Goal: Task Accomplishment & Management: Use online tool/utility

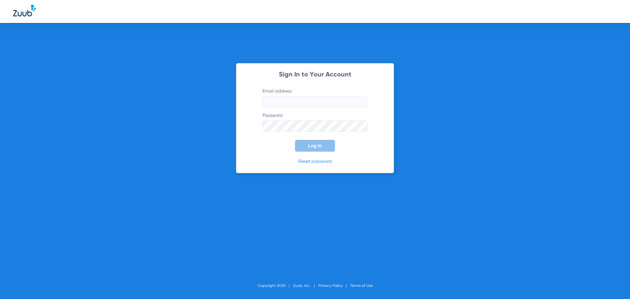
type input "[EMAIL_ADDRESS][DOMAIN_NAME]"
click at [311, 154] on div "Sign In to Your Account Email address [EMAIL_ADDRESS][DOMAIN_NAME] Password Log…" at bounding box center [315, 118] width 158 height 110
click at [312, 148] on span "Log In" at bounding box center [315, 145] width 14 height 5
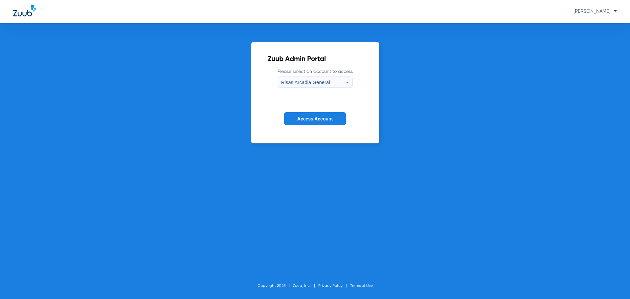
click at [303, 119] on span "Access Account" at bounding box center [314, 118] width 35 height 5
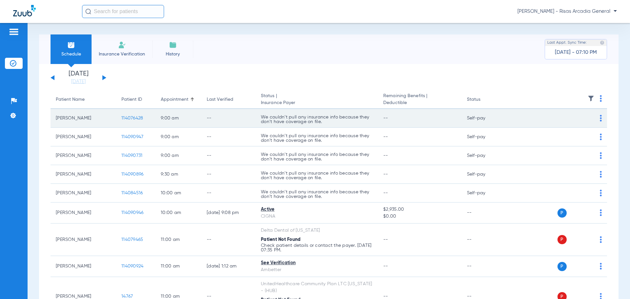
scroll to position [33, 0]
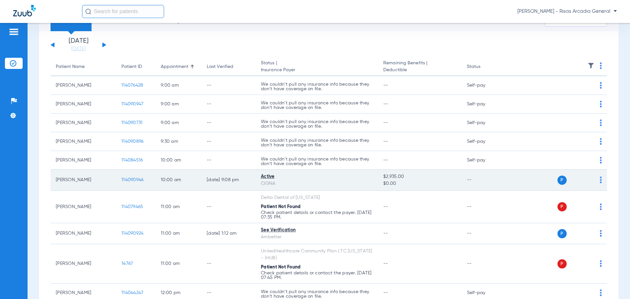
click at [600, 181] on img at bounding box center [601, 180] width 2 height 7
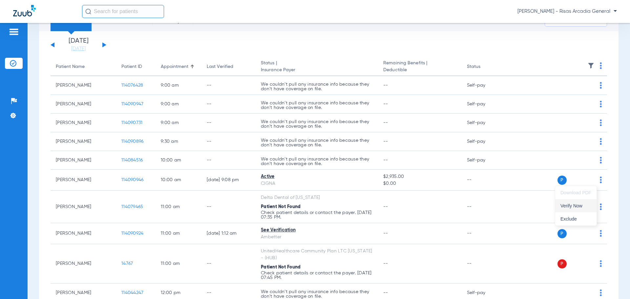
click at [581, 204] on span "Verify Now" at bounding box center [576, 206] width 31 height 5
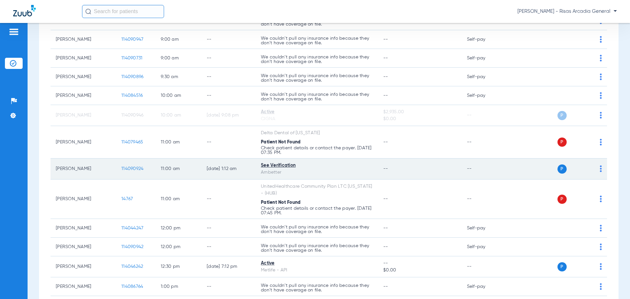
scroll to position [99, 0]
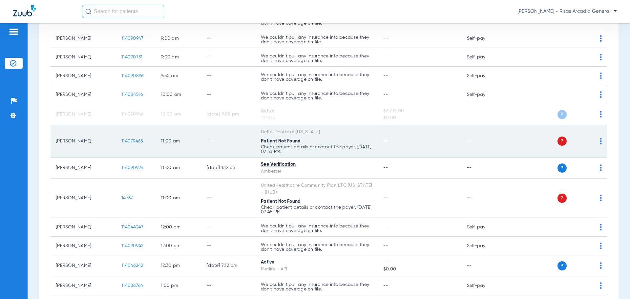
click at [600, 144] on img at bounding box center [601, 141] width 2 height 7
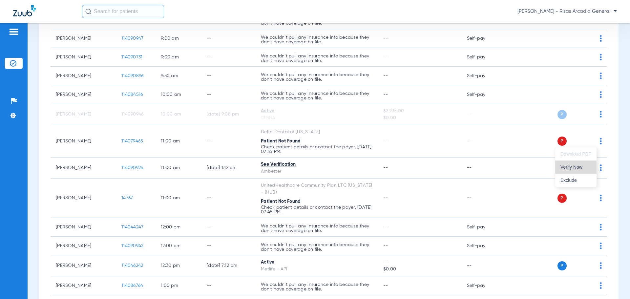
click at [575, 170] on button "Verify Now" at bounding box center [576, 167] width 41 height 13
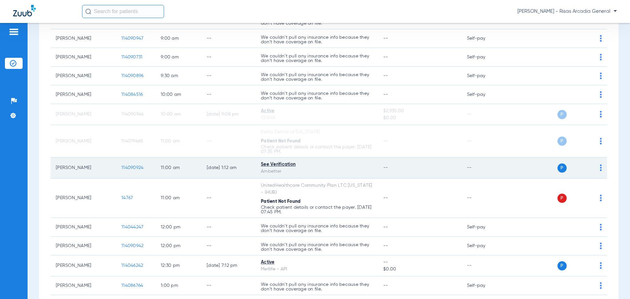
click at [600, 170] on img at bounding box center [601, 168] width 2 height 7
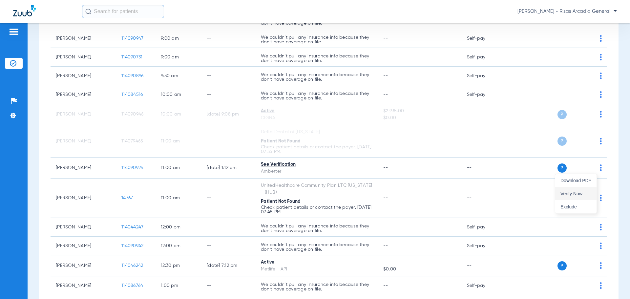
click at [582, 191] on span "Verify Now" at bounding box center [576, 193] width 31 height 5
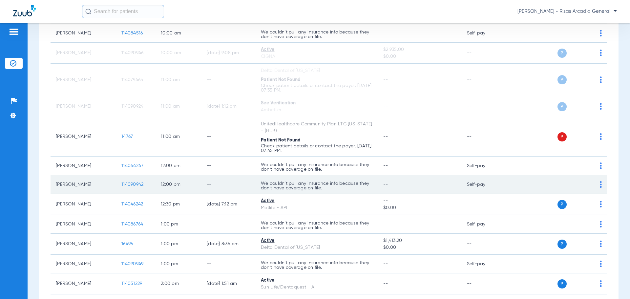
scroll to position [164, 0]
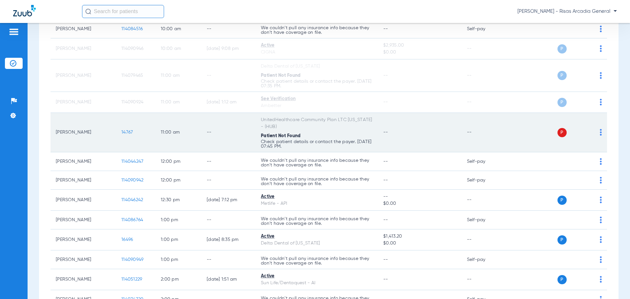
click at [600, 135] on img at bounding box center [601, 132] width 2 height 7
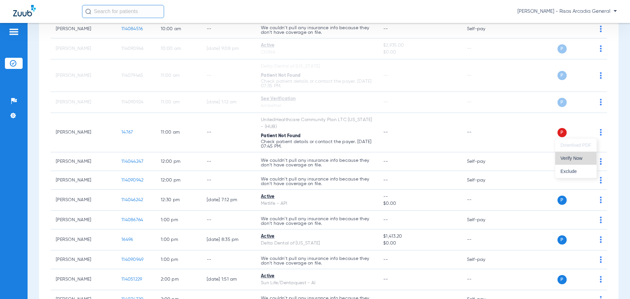
click at [578, 160] on span "Verify Now" at bounding box center [576, 158] width 31 height 5
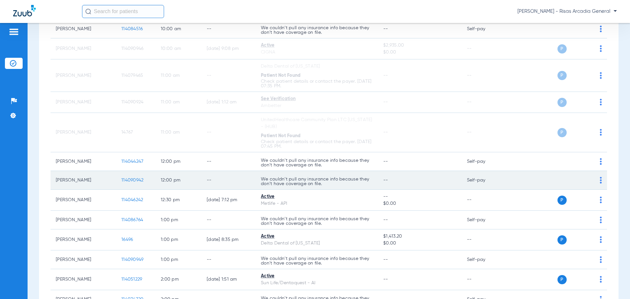
click at [600, 180] on img at bounding box center [601, 180] width 2 height 7
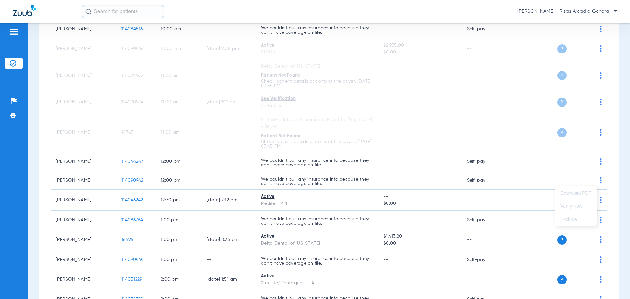
click at [473, 170] on div at bounding box center [315, 149] width 630 height 299
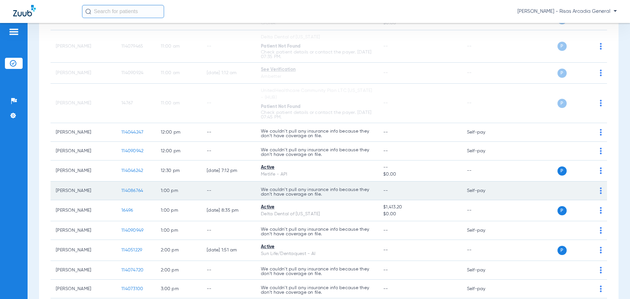
scroll to position [230, 0]
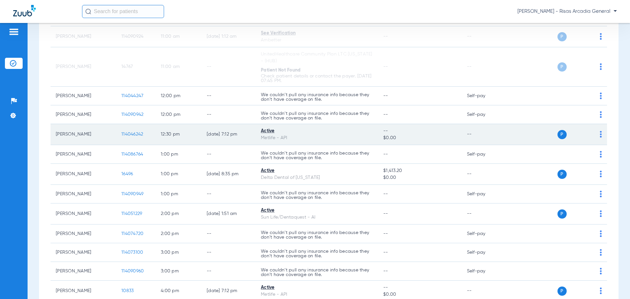
click at [600, 134] on img at bounding box center [601, 134] width 2 height 7
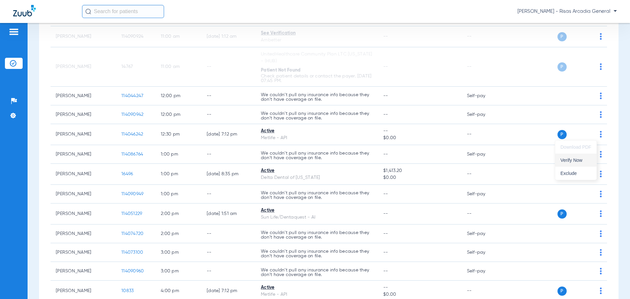
click at [568, 161] on span "Verify Now" at bounding box center [576, 160] width 31 height 5
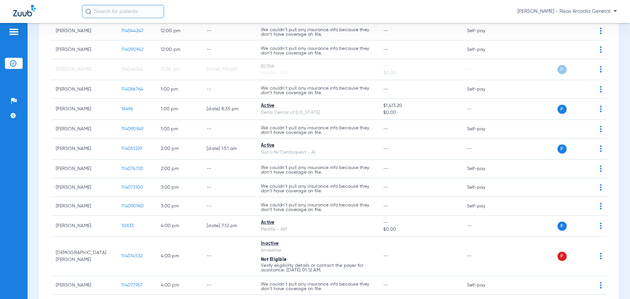
scroll to position [296, 0]
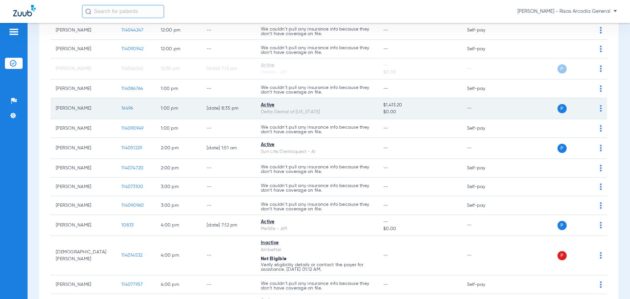
click at [597, 109] on td "P S" at bounding box center [556, 108] width 101 height 21
click at [600, 110] on img at bounding box center [601, 108] width 2 height 7
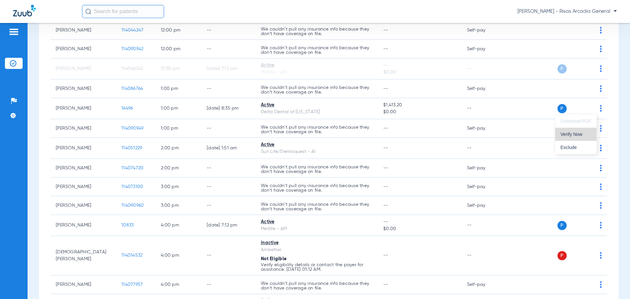
click at [576, 135] on span "Verify Now" at bounding box center [576, 134] width 31 height 5
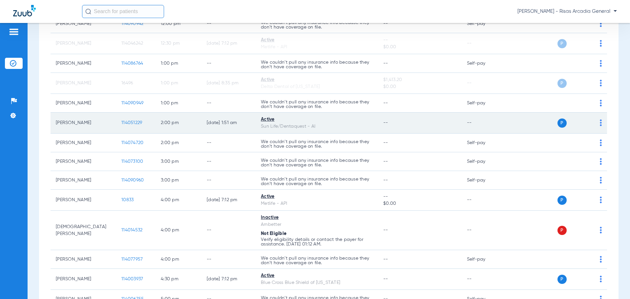
scroll to position [361, 0]
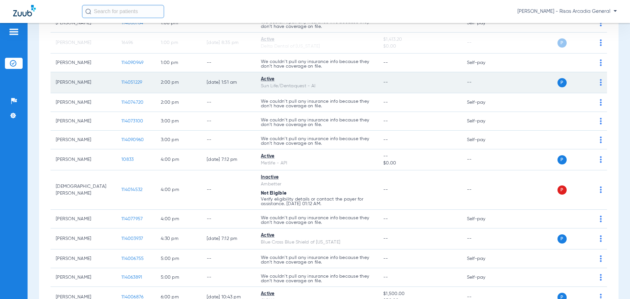
click at [600, 84] on img at bounding box center [601, 82] width 2 height 7
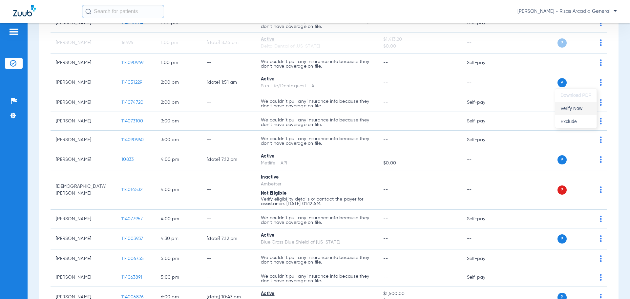
click at [578, 112] on button "Verify Now" at bounding box center [576, 108] width 41 height 13
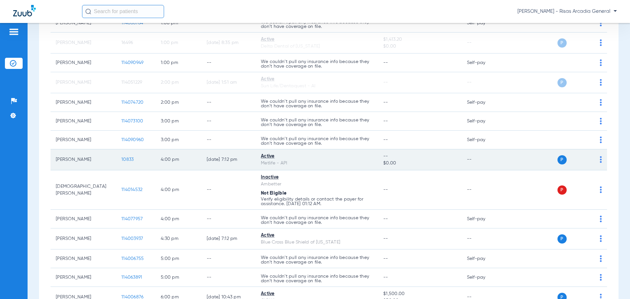
click at [600, 160] on img at bounding box center [601, 159] width 2 height 7
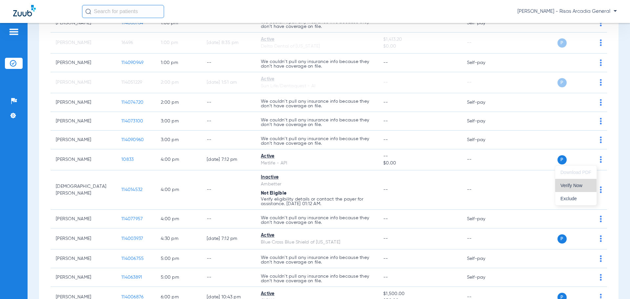
click at [588, 184] on span "Verify Now" at bounding box center [576, 185] width 31 height 5
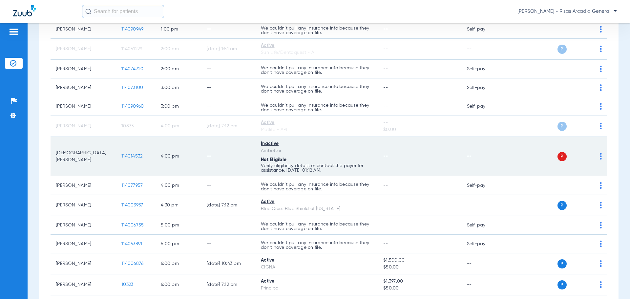
scroll to position [427, 0]
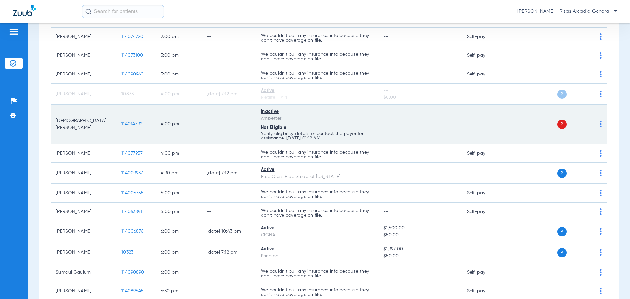
click at [600, 124] on img at bounding box center [601, 124] width 2 height 7
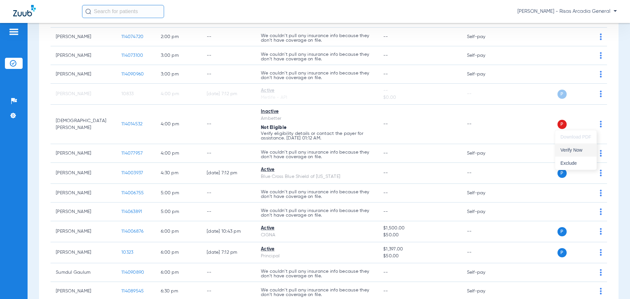
click at [579, 149] on span "Verify Now" at bounding box center [576, 150] width 31 height 5
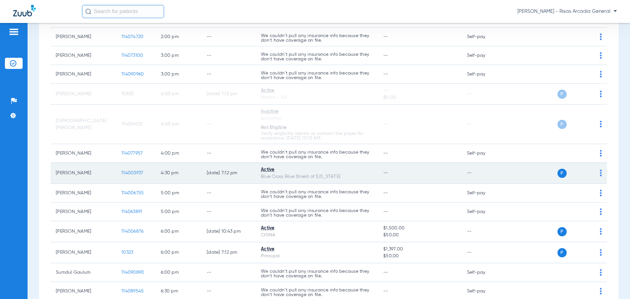
drag, startPoint x: 597, startPoint y: 168, endPoint x: 597, endPoint y: 172, distance: 3.3
click at [597, 171] on td "P S" at bounding box center [556, 173] width 101 height 21
click at [600, 172] on img at bounding box center [601, 173] width 2 height 7
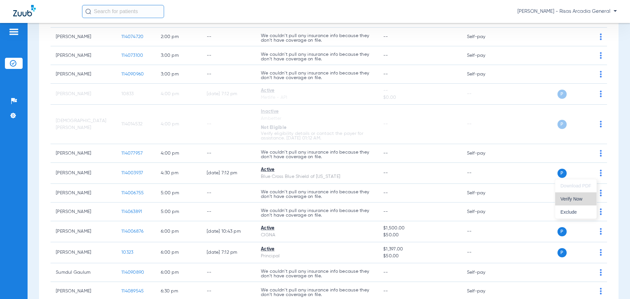
click at [575, 198] on span "Verify Now" at bounding box center [576, 199] width 31 height 5
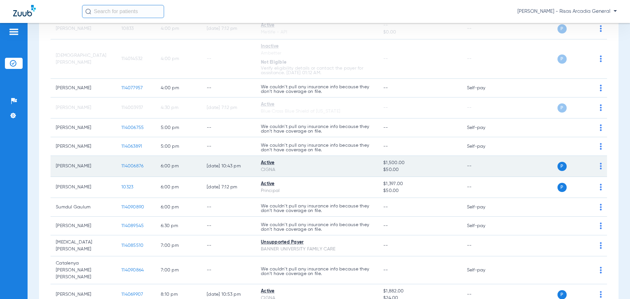
scroll to position [493, 0]
click at [600, 166] on img at bounding box center [601, 166] width 2 height 7
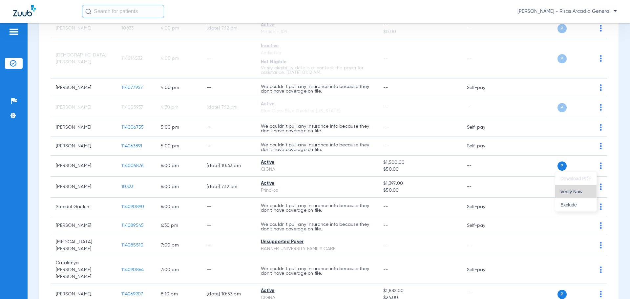
click at [567, 191] on span "Verify Now" at bounding box center [576, 191] width 31 height 5
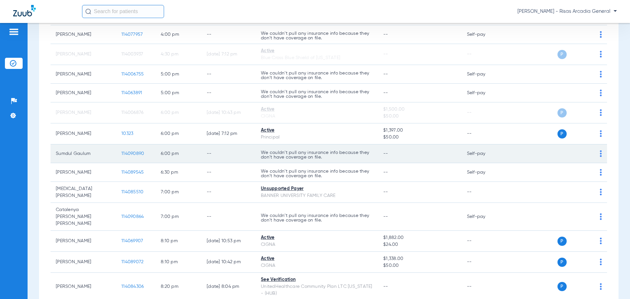
scroll to position [558, 0]
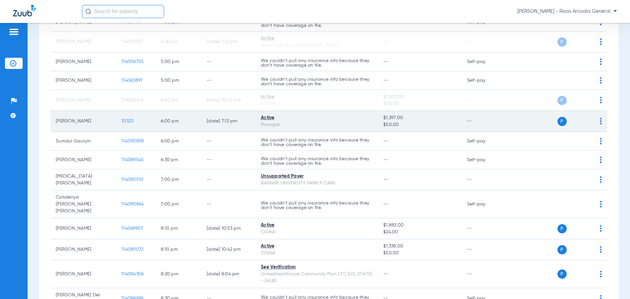
click at [600, 123] on img at bounding box center [601, 121] width 2 height 7
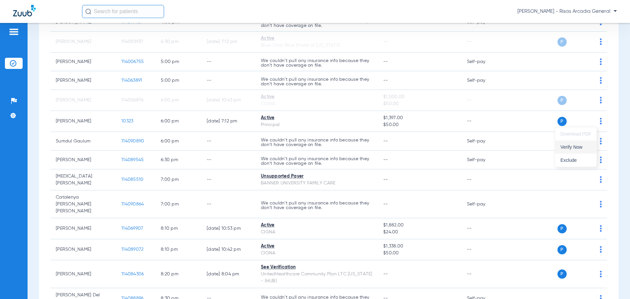
click at [587, 147] on span "Verify Now" at bounding box center [576, 147] width 31 height 5
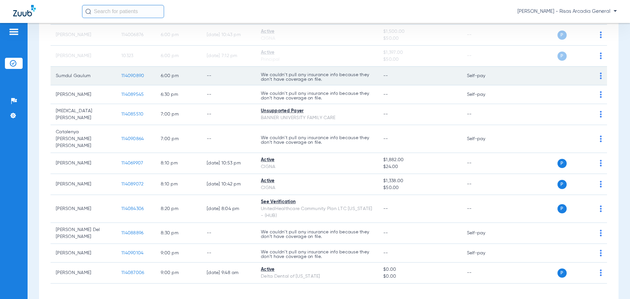
scroll to position [624, 0]
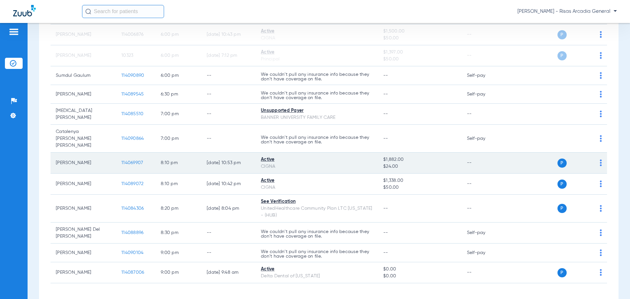
click at [600, 160] on img at bounding box center [601, 163] width 2 height 7
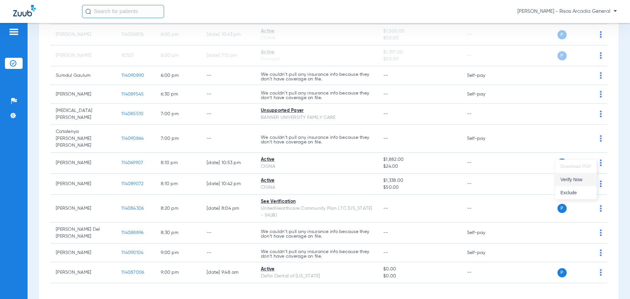
click at [586, 177] on button "Verify Now" at bounding box center [576, 179] width 41 height 13
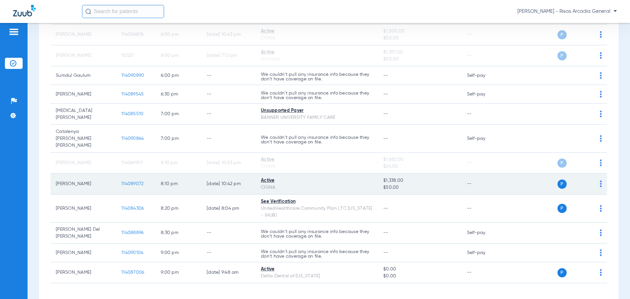
click at [597, 177] on td "P S" at bounding box center [556, 184] width 101 height 21
click at [595, 180] on div "P S" at bounding box center [554, 184] width 96 height 9
click at [600, 181] on img at bounding box center [601, 184] width 2 height 7
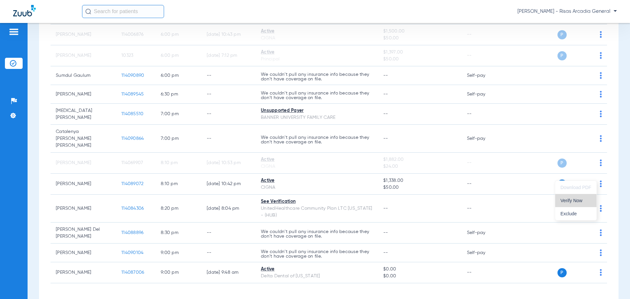
click at [584, 199] on span "Verify Now" at bounding box center [576, 200] width 31 height 5
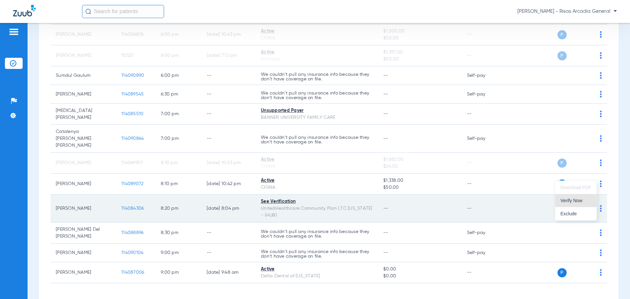
scroll to position [642, 0]
click at [600, 205] on img at bounding box center [601, 208] width 2 height 7
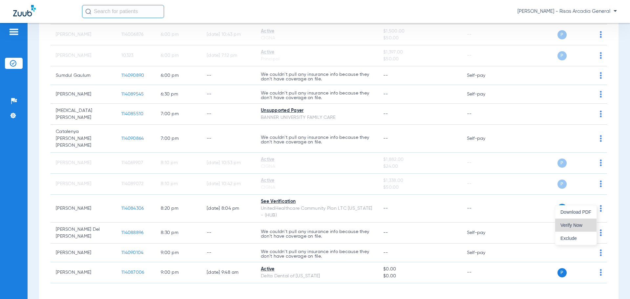
click at [577, 221] on button "Verify Now" at bounding box center [576, 225] width 41 height 13
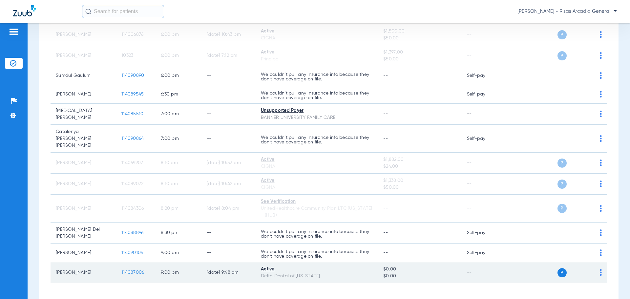
click at [598, 262] on td "P S" at bounding box center [556, 272] width 101 height 21
click at [600, 269] on img at bounding box center [601, 272] width 2 height 7
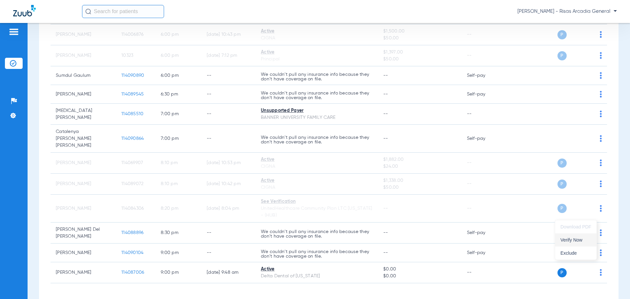
click at [575, 239] on span "Verify Now" at bounding box center [576, 240] width 31 height 5
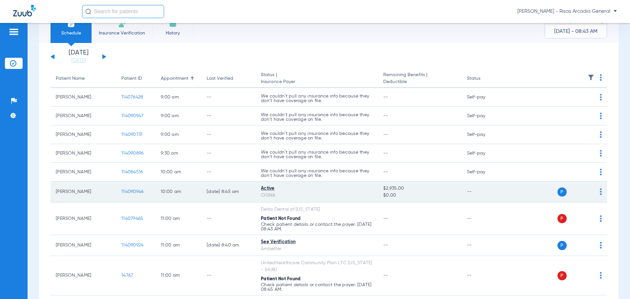
scroll to position [33, 0]
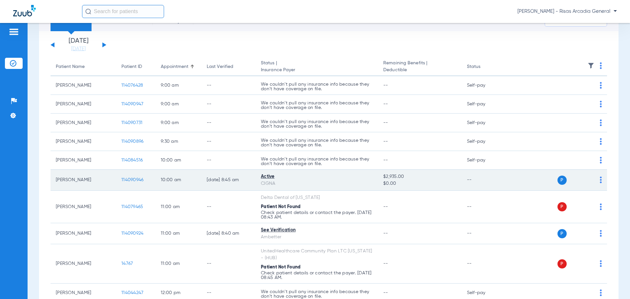
click at [132, 178] on span "114090946" at bounding box center [132, 180] width 22 height 5
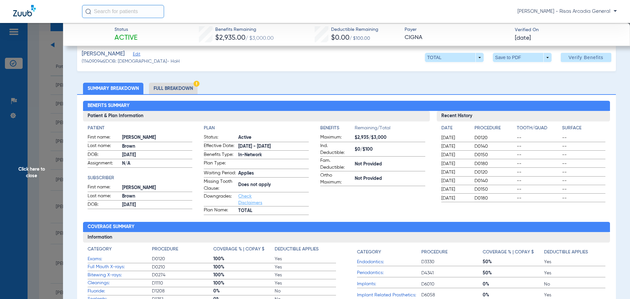
scroll to position [0, 0]
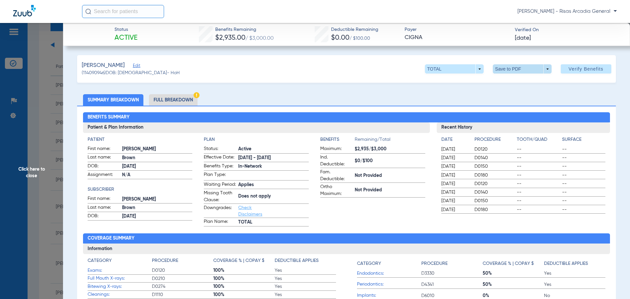
click at [504, 69] on span at bounding box center [522, 68] width 59 height 9
click at [507, 88] on button "insert_drive_file Save to PDF" at bounding box center [514, 82] width 50 height 13
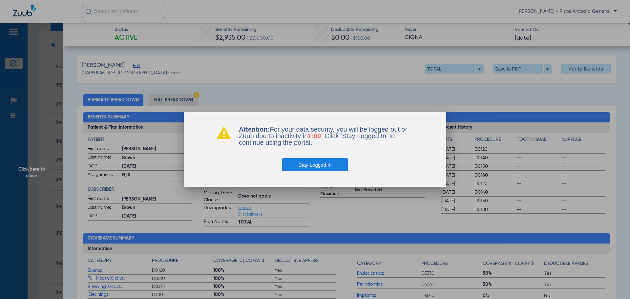
click at [320, 163] on button "Stay Logged In" at bounding box center [315, 164] width 66 height 13
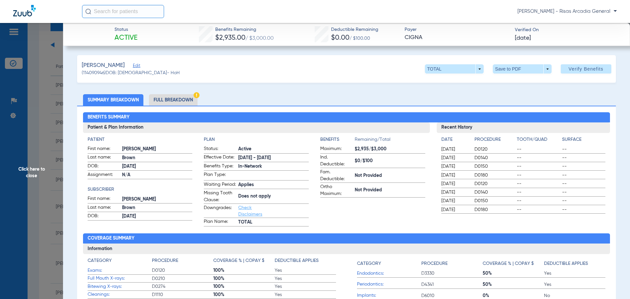
click at [42, 134] on span "Click here to close" at bounding box center [31, 172] width 63 height 299
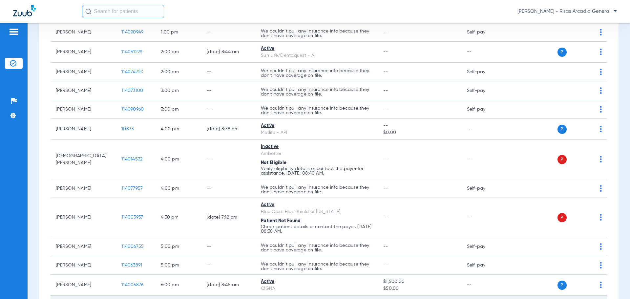
scroll to position [380, 0]
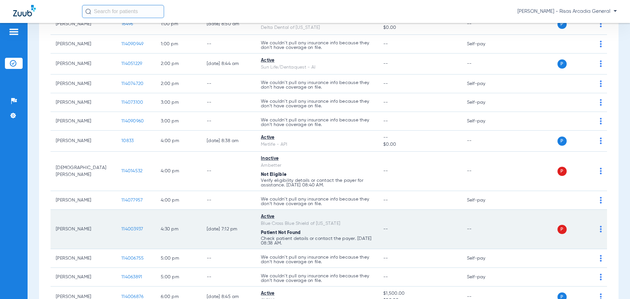
click at [600, 229] on img at bounding box center [601, 229] width 2 height 7
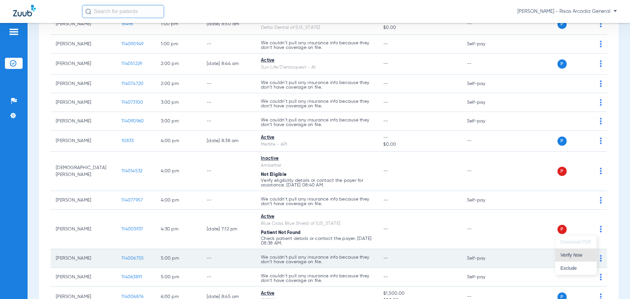
click at [579, 255] on span "Verify Now" at bounding box center [576, 255] width 31 height 5
